Goal: Task Accomplishment & Management: Manage account settings

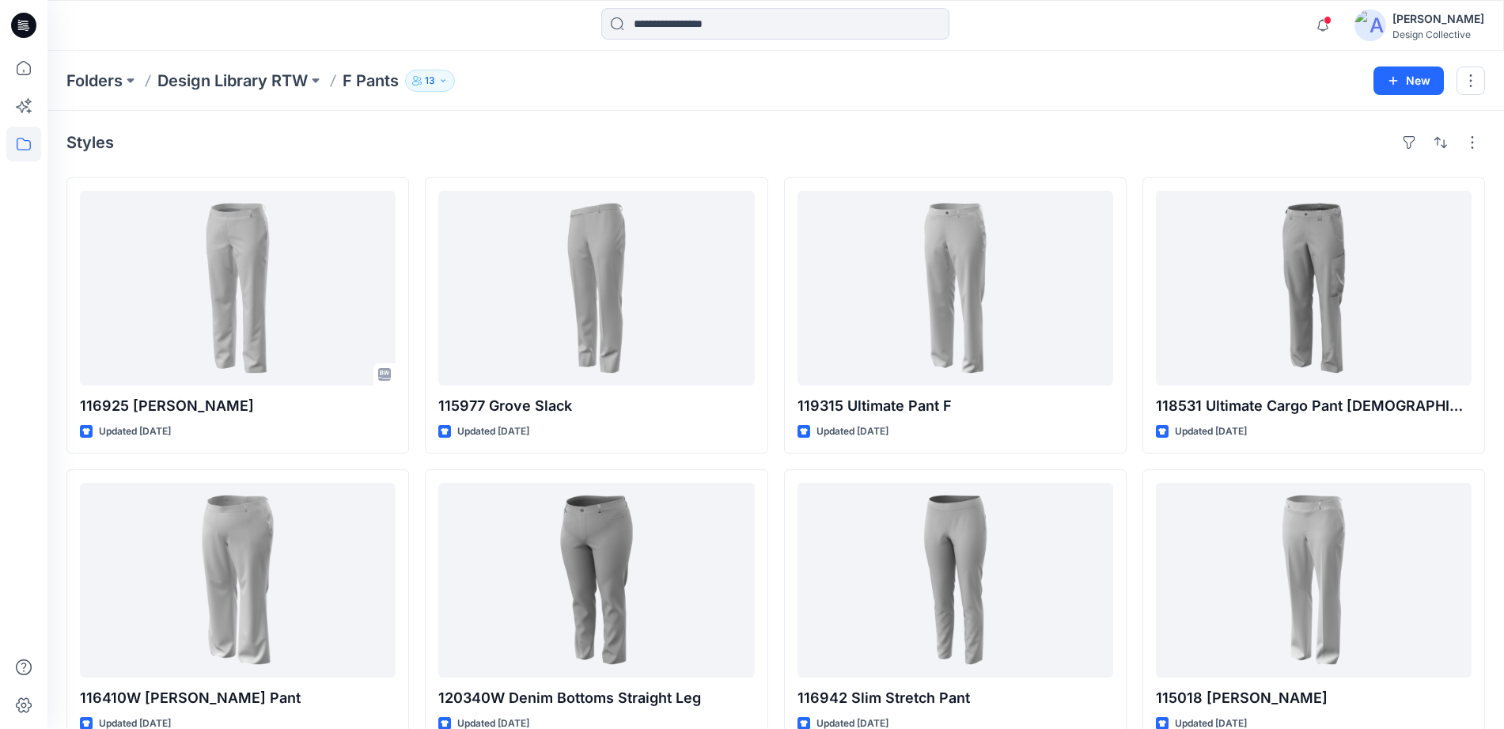
click at [22, 28] on icon at bounding box center [23, 25] width 25 height 25
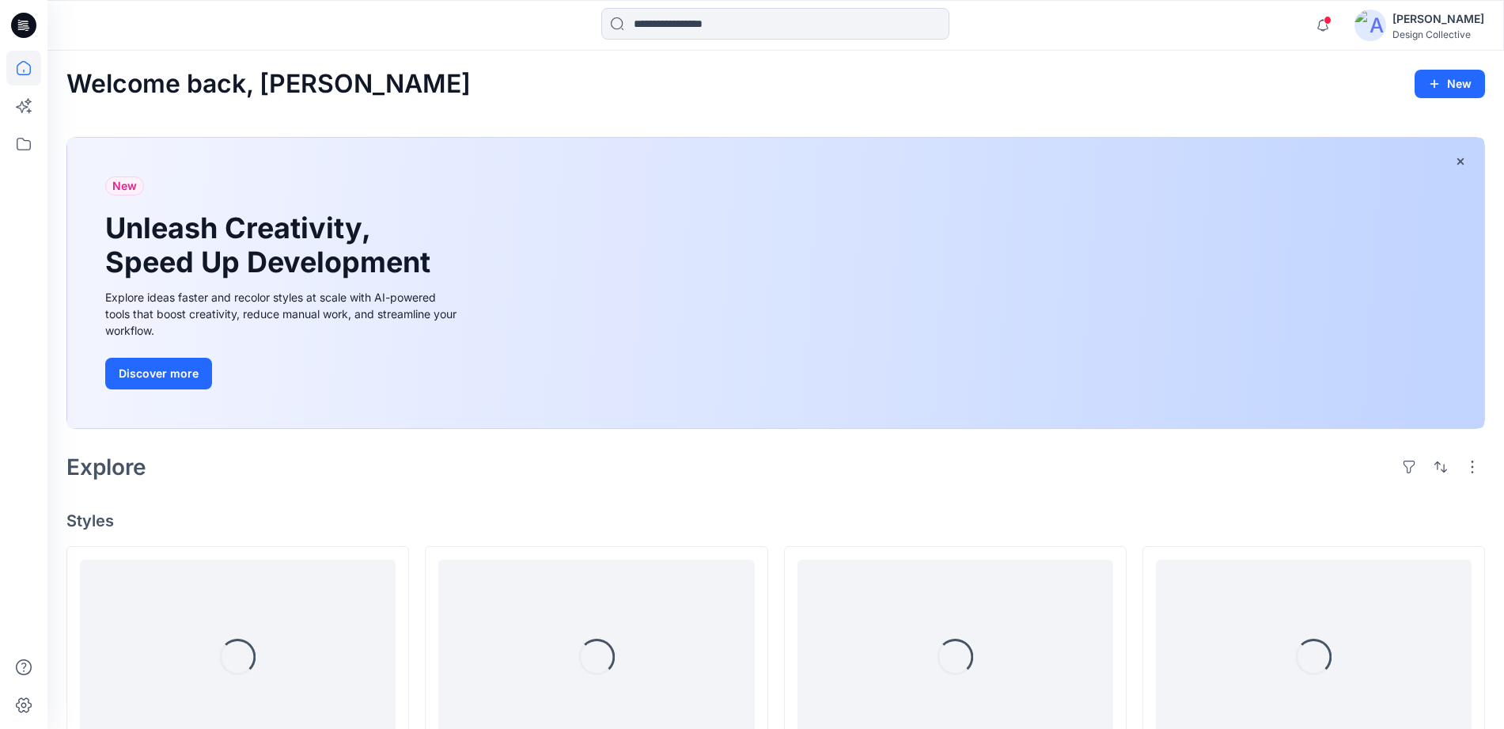
click at [44, 25] on div at bounding box center [23, 25] width 51 height 51
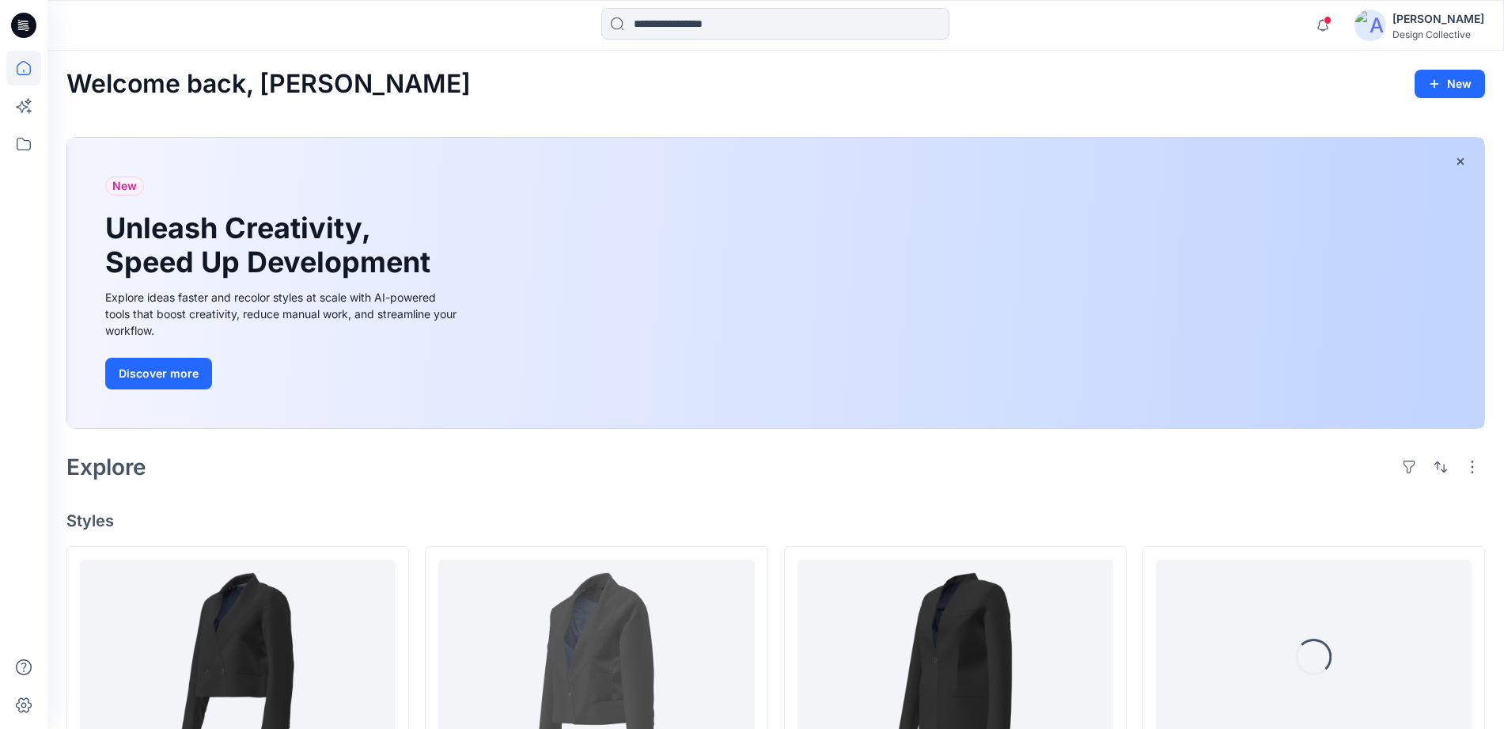
click at [20, 30] on icon at bounding box center [23, 25] width 25 height 25
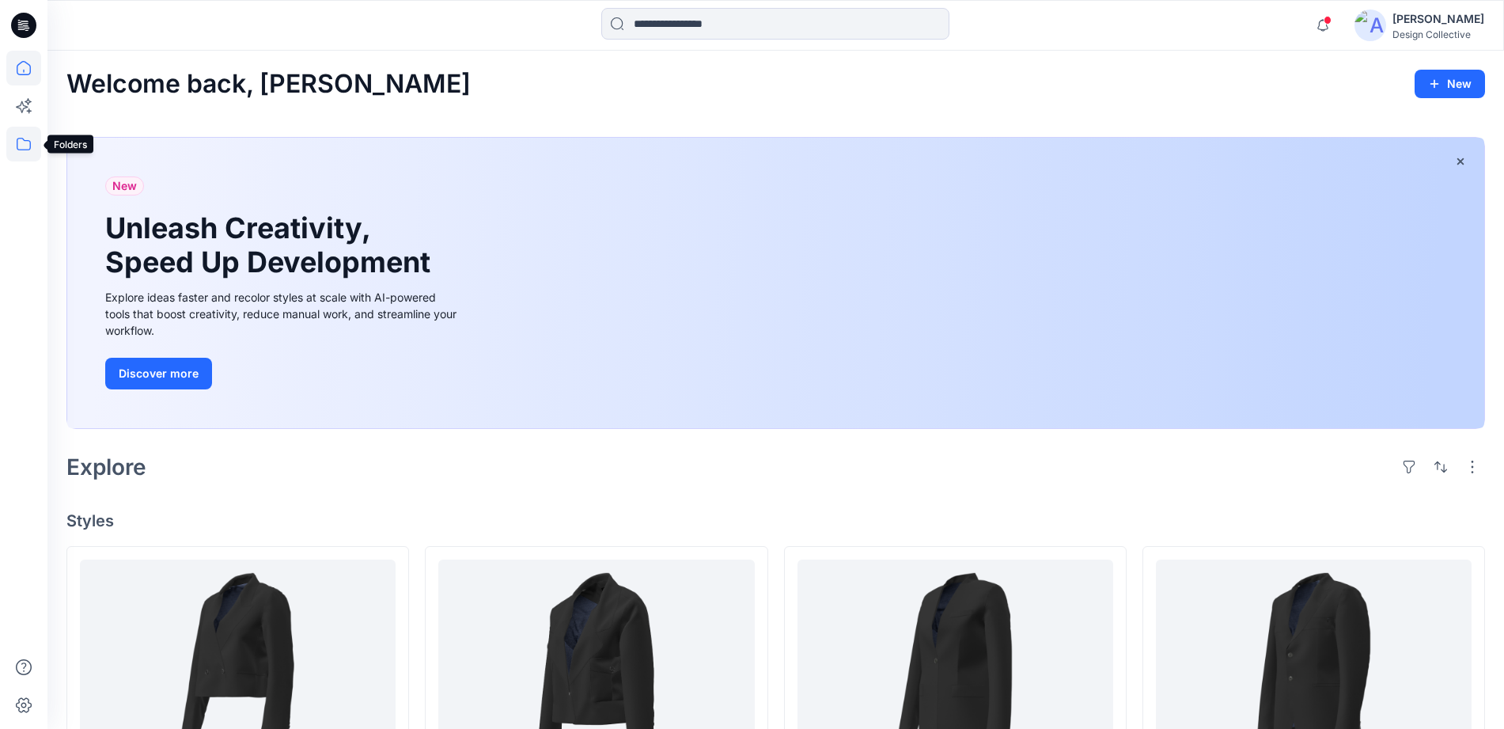
click at [27, 138] on icon at bounding box center [23, 144] width 35 height 35
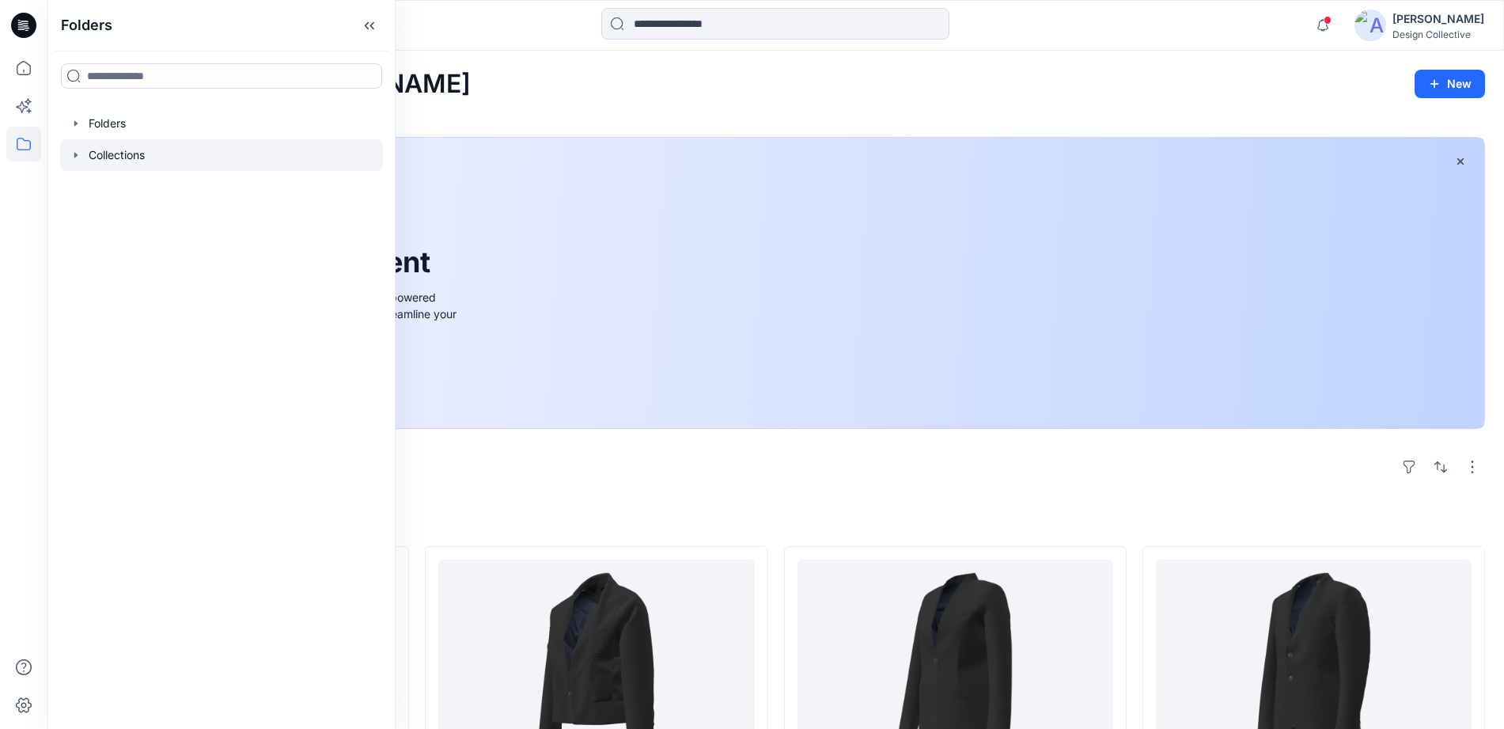
click at [78, 150] on icon "button" at bounding box center [76, 155] width 13 height 13
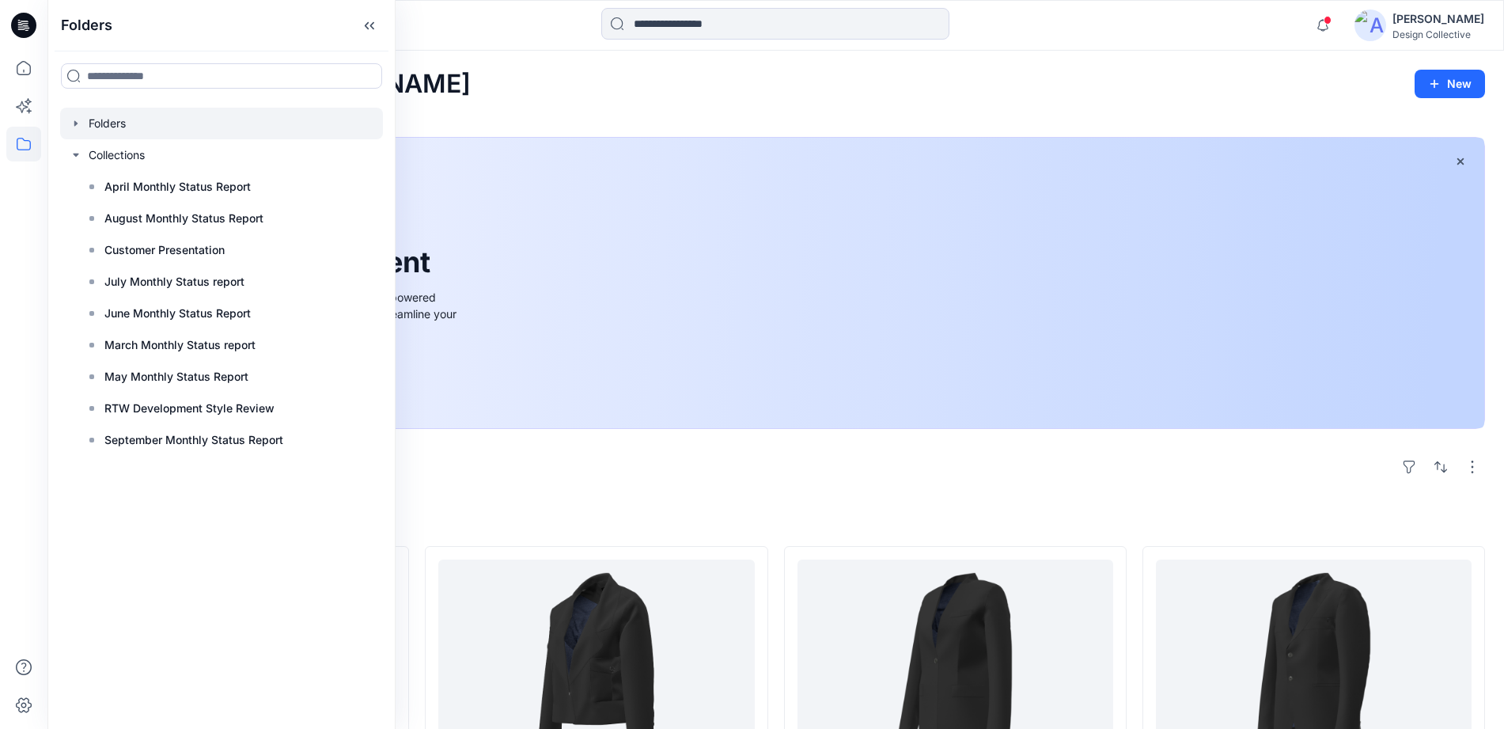
click at [74, 110] on div at bounding box center [221, 124] width 323 height 32
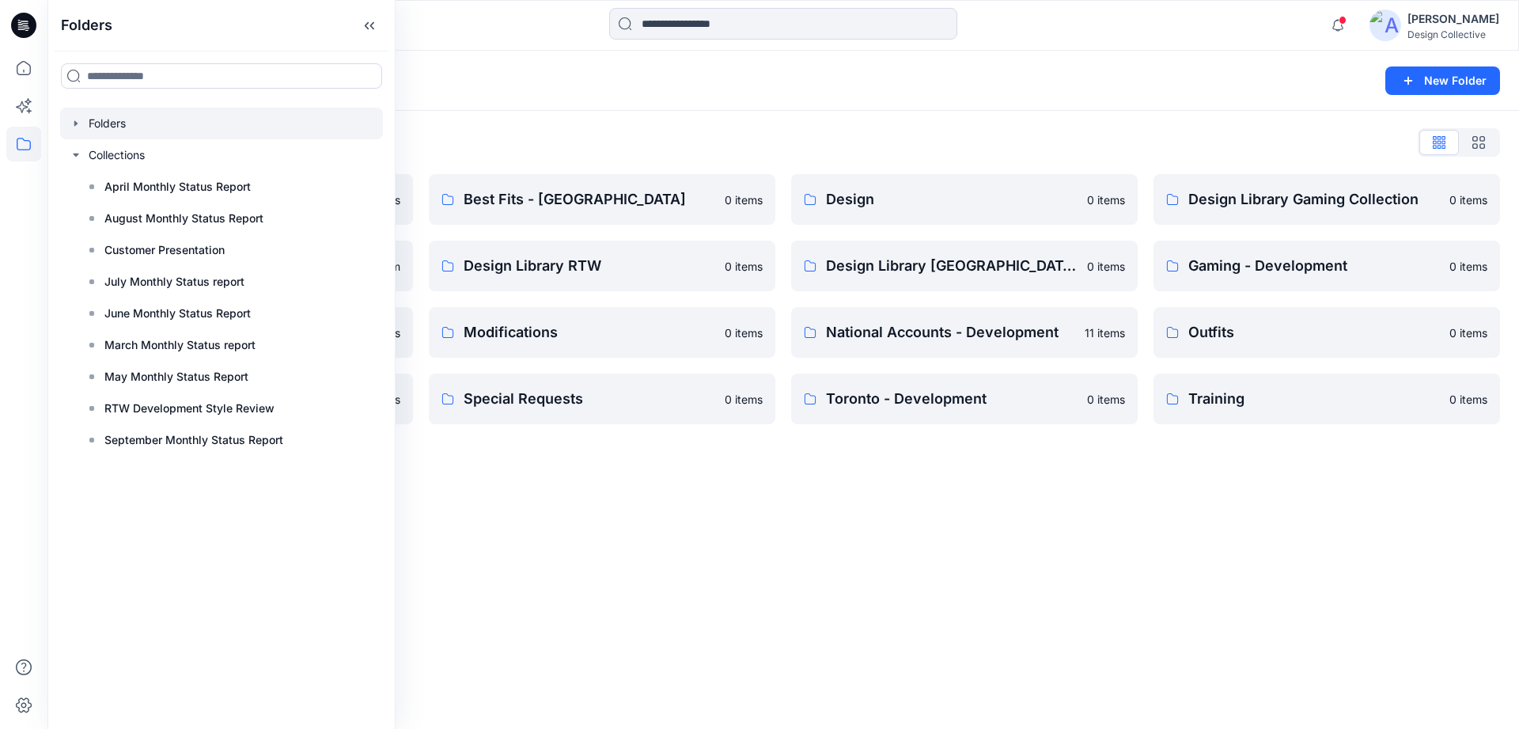
click at [80, 121] on icon "button" at bounding box center [76, 123] width 13 height 13
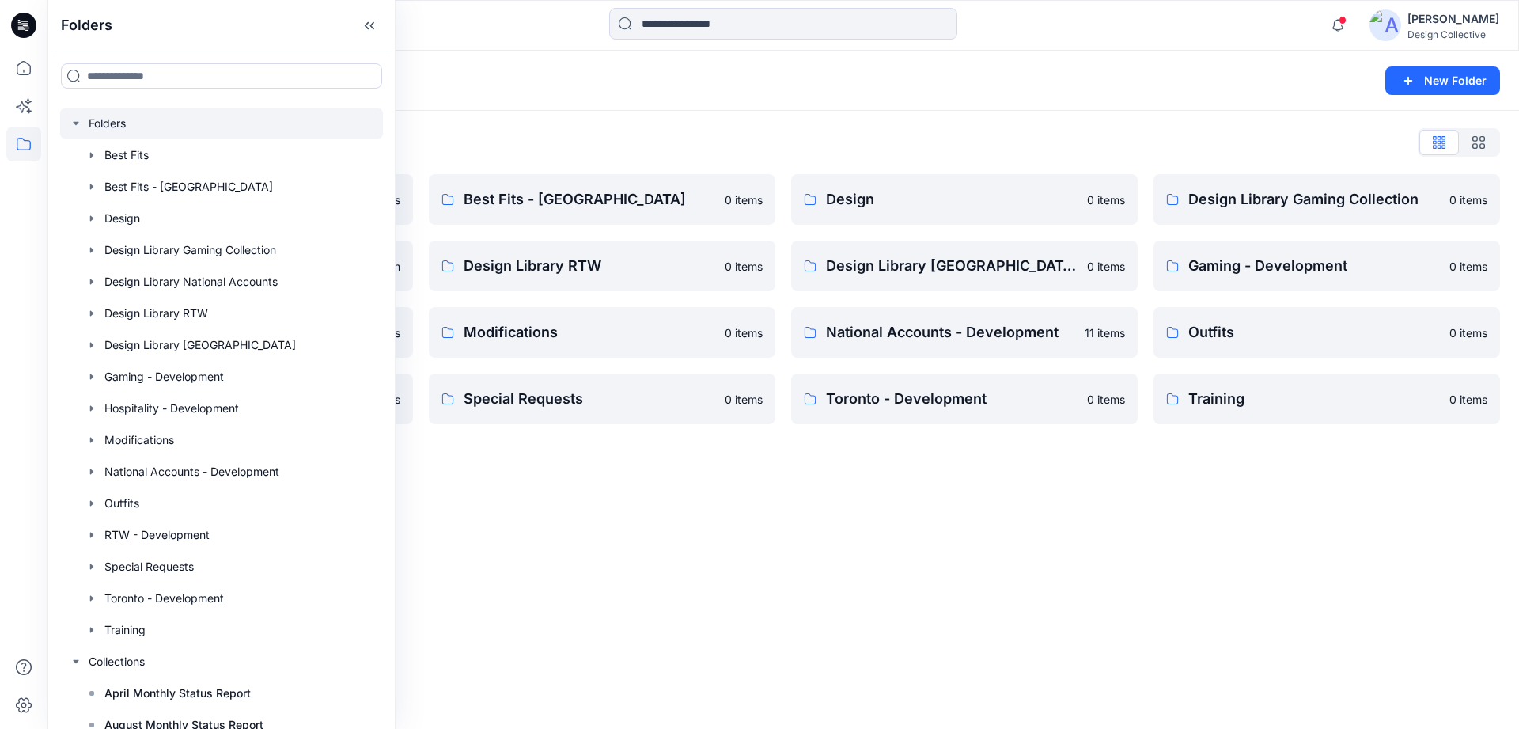
click at [29, 31] on icon at bounding box center [23, 25] width 25 height 25
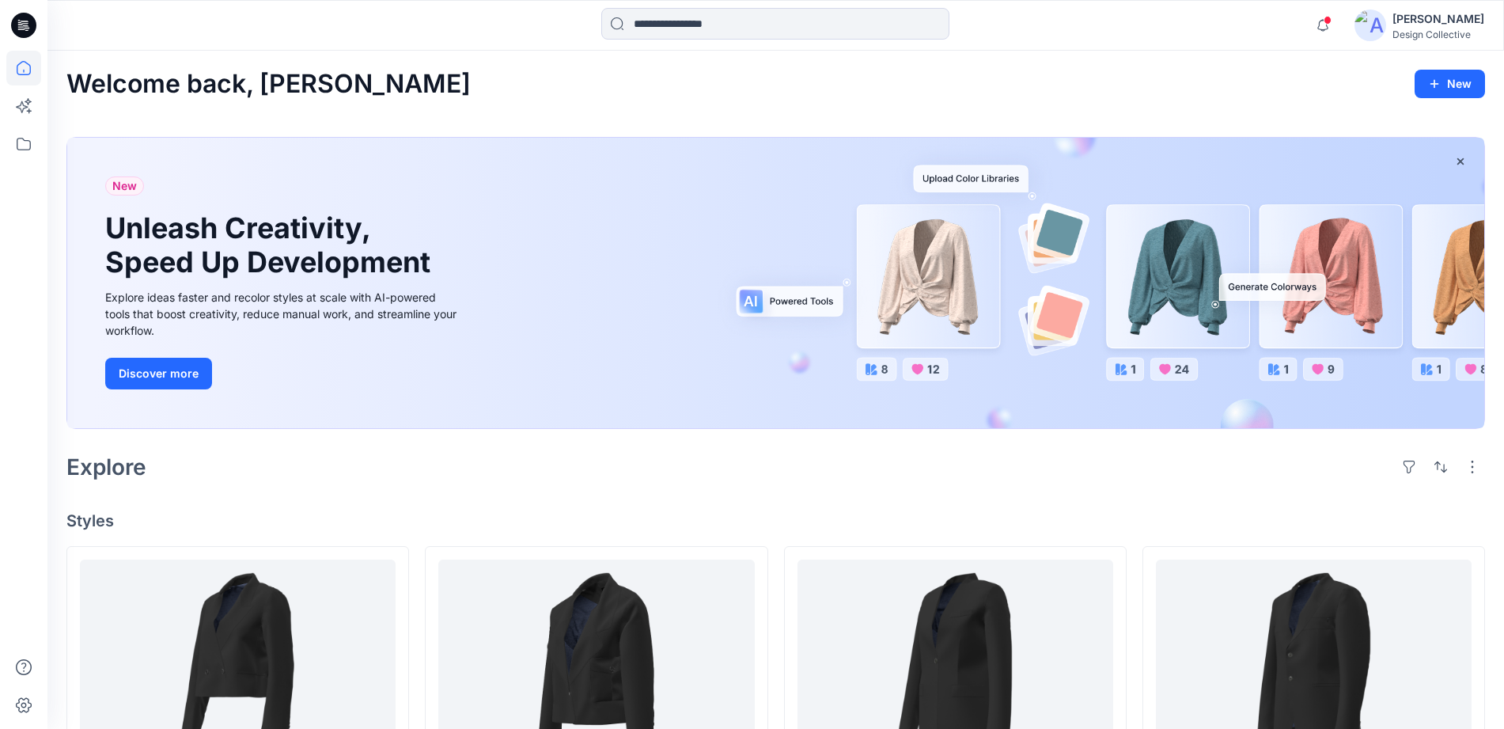
click at [1421, 32] on div "Design Collective" at bounding box center [1438, 34] width 92 height 12
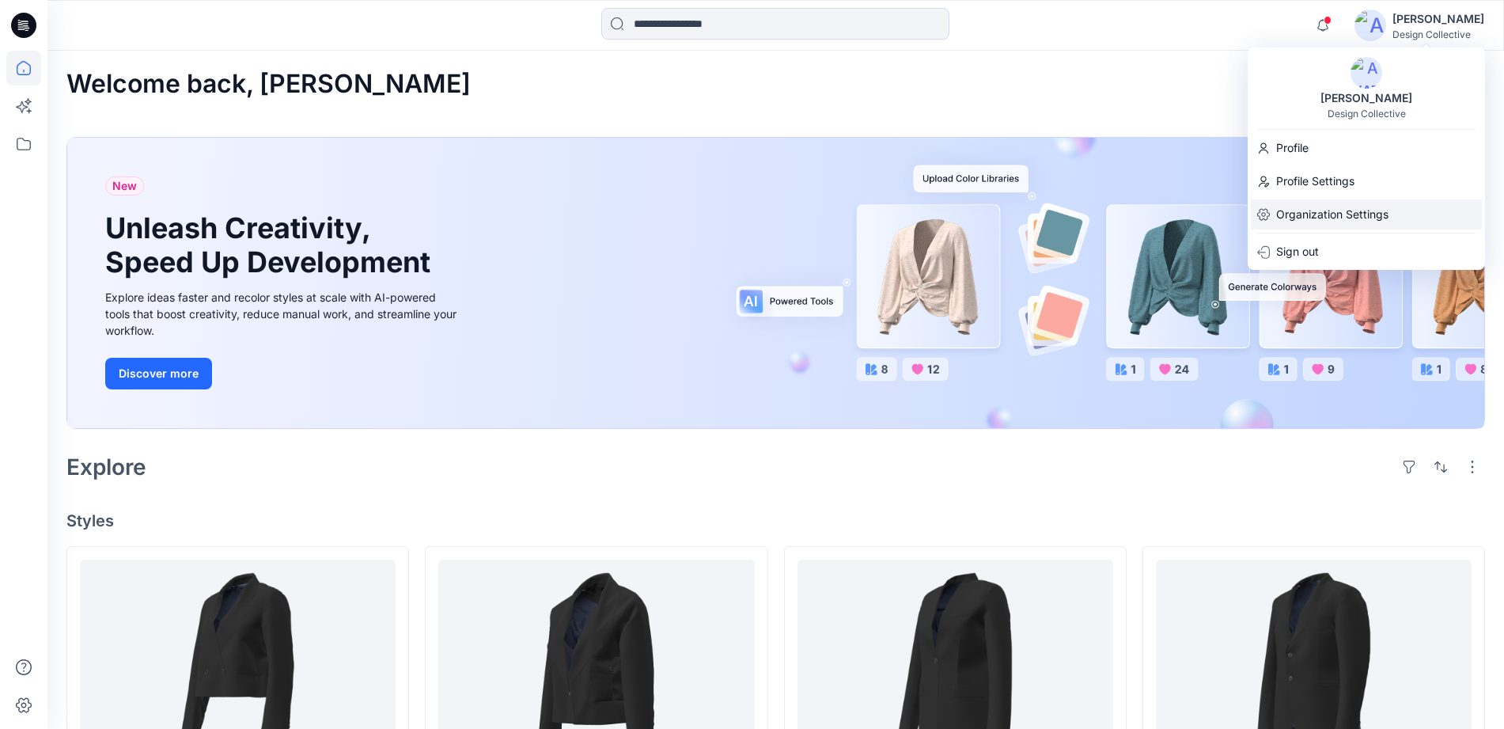
click at [1294, 208] on p "Organization Settings" at bounding box center [1332, 214] width 112 height 30
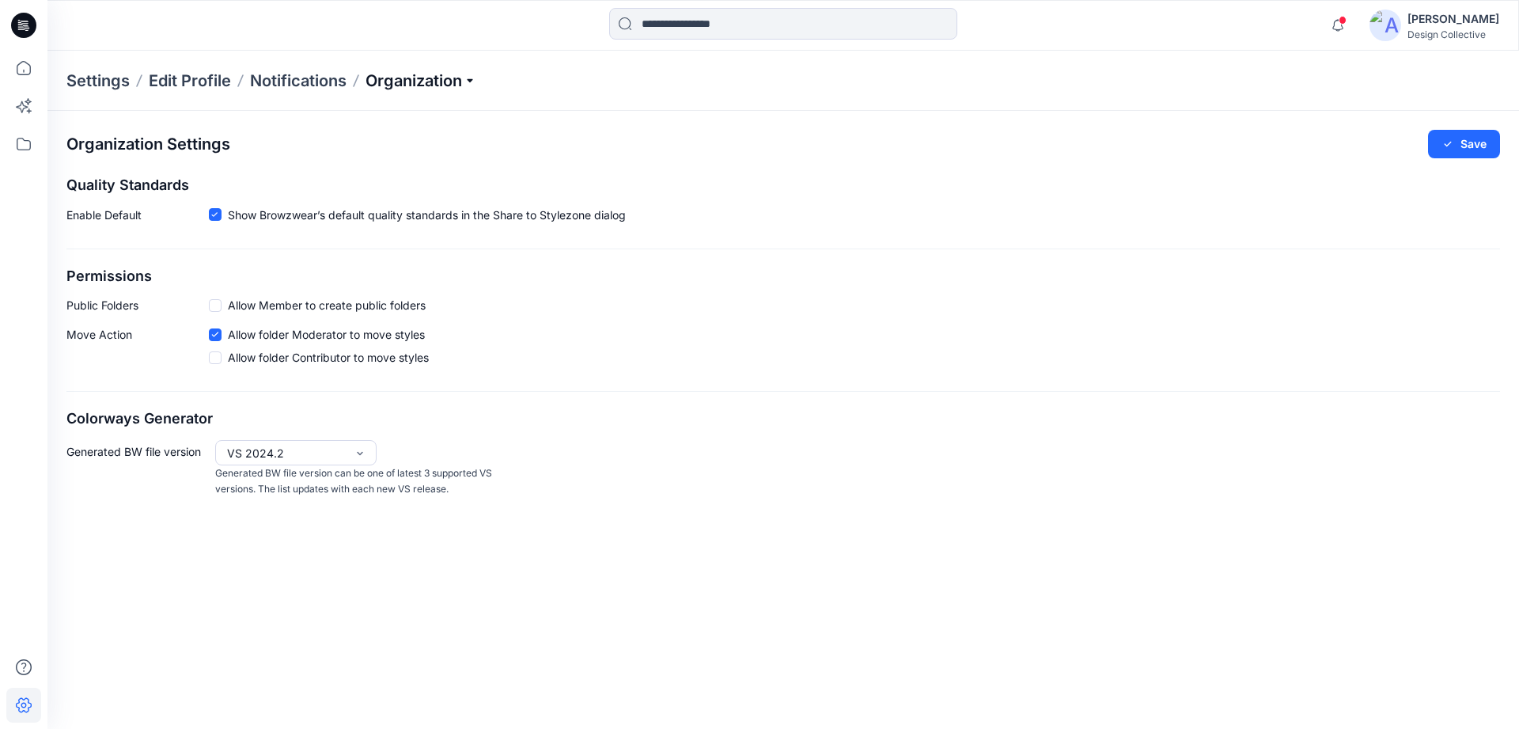
click at [444, 74] on p "Organization" at bounding box center [420, 81] width 111 height 22
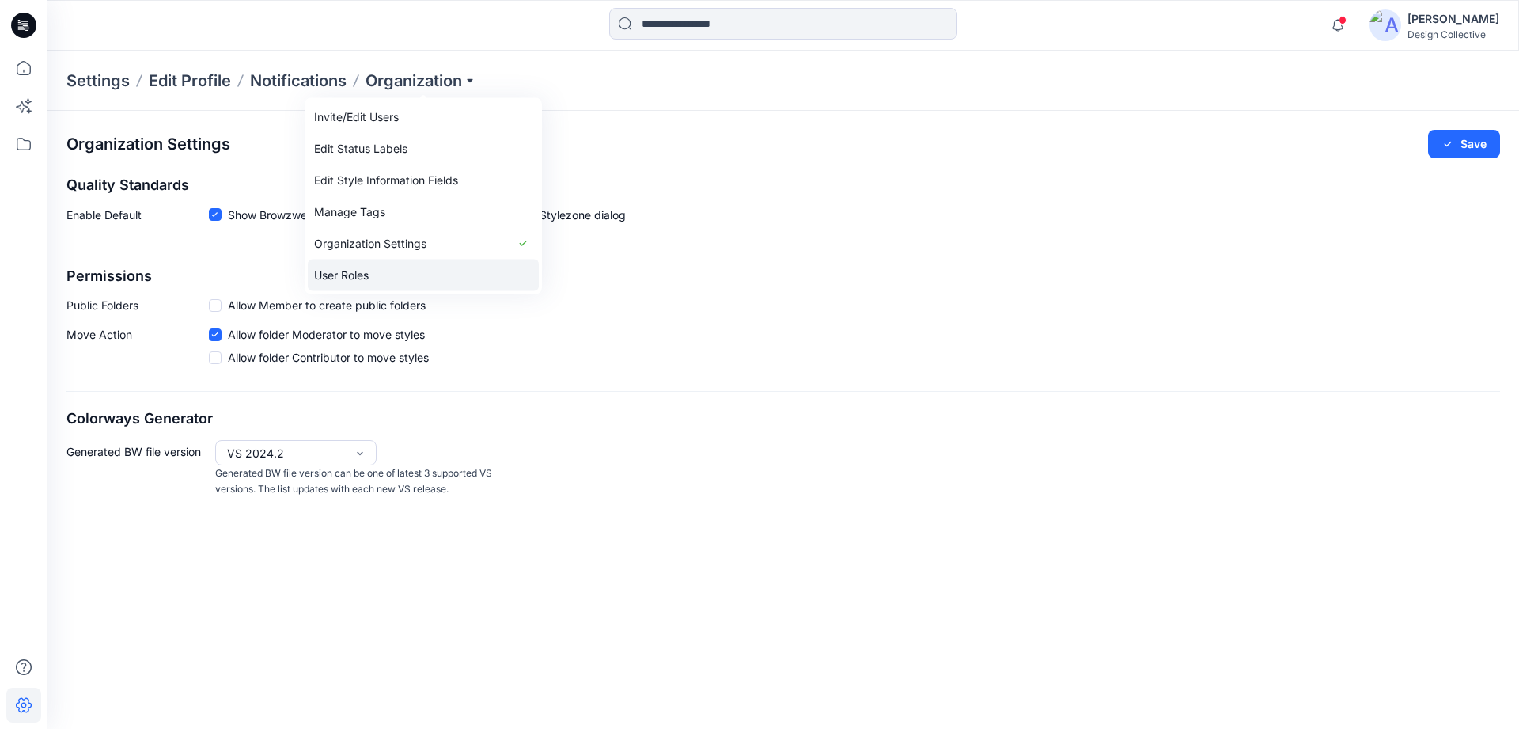
click at [363, 267] on link "User Roles" at bounding box center [423, 275] width 231 height 32
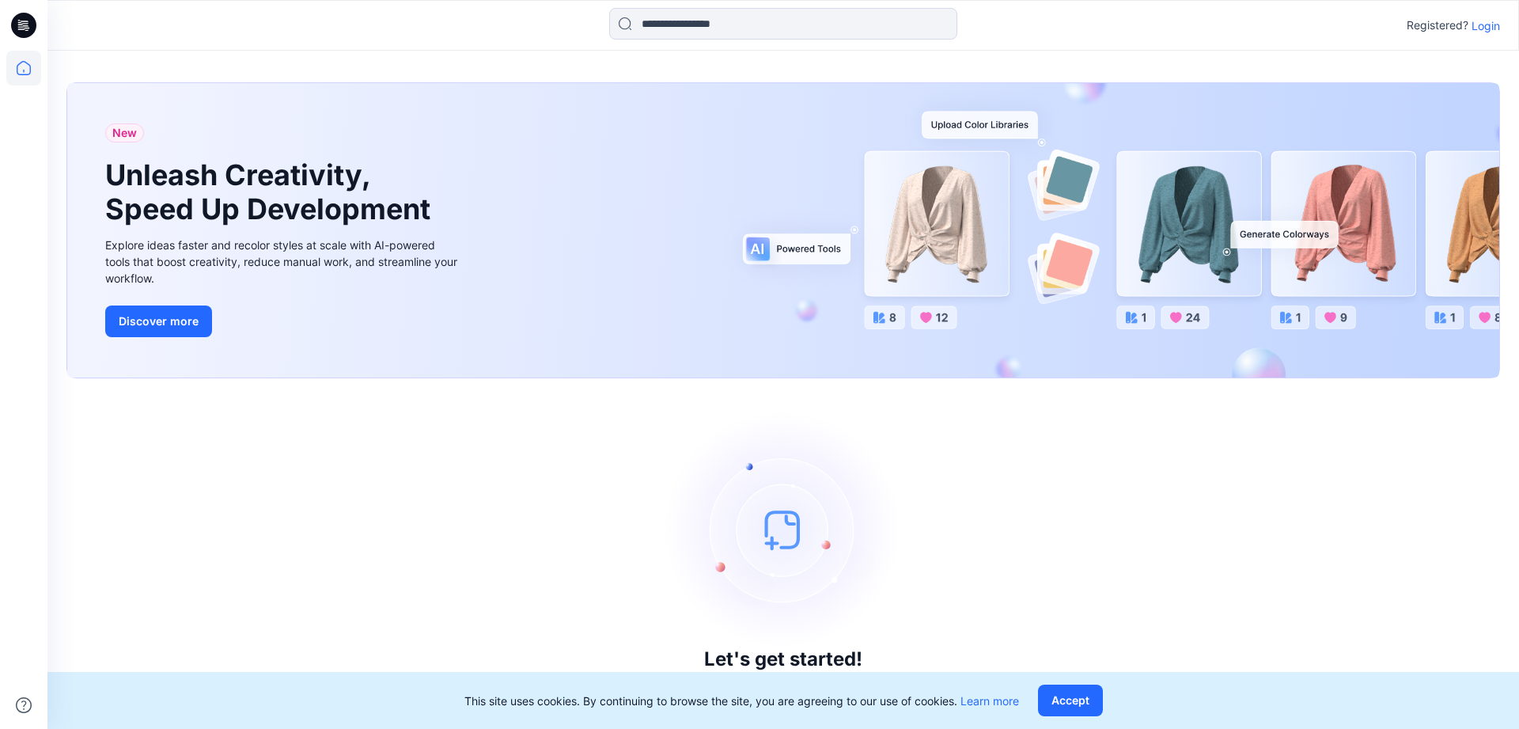
click at [981, 523] on div "Let's get started! Click New to add a style or create a folder." at bounding box center [782, 553] width 1433 height 312
